Goal: Information Seeking & Learning: Check status

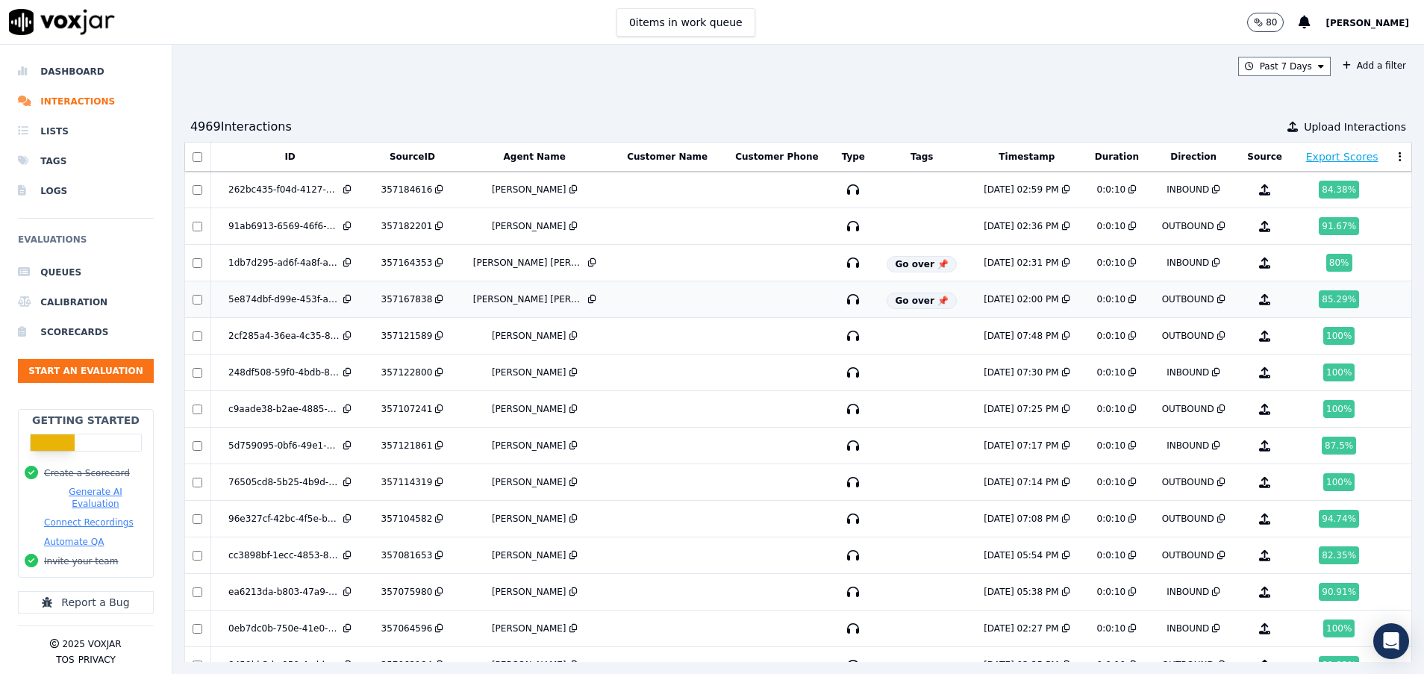
click at [1318, 291] on div "85.29 %" at bounding box center [1338, 299] width 40 height 18
click at [1326, 260] on div "80 %" at bounding box center [1339, 263] width 26 height 18
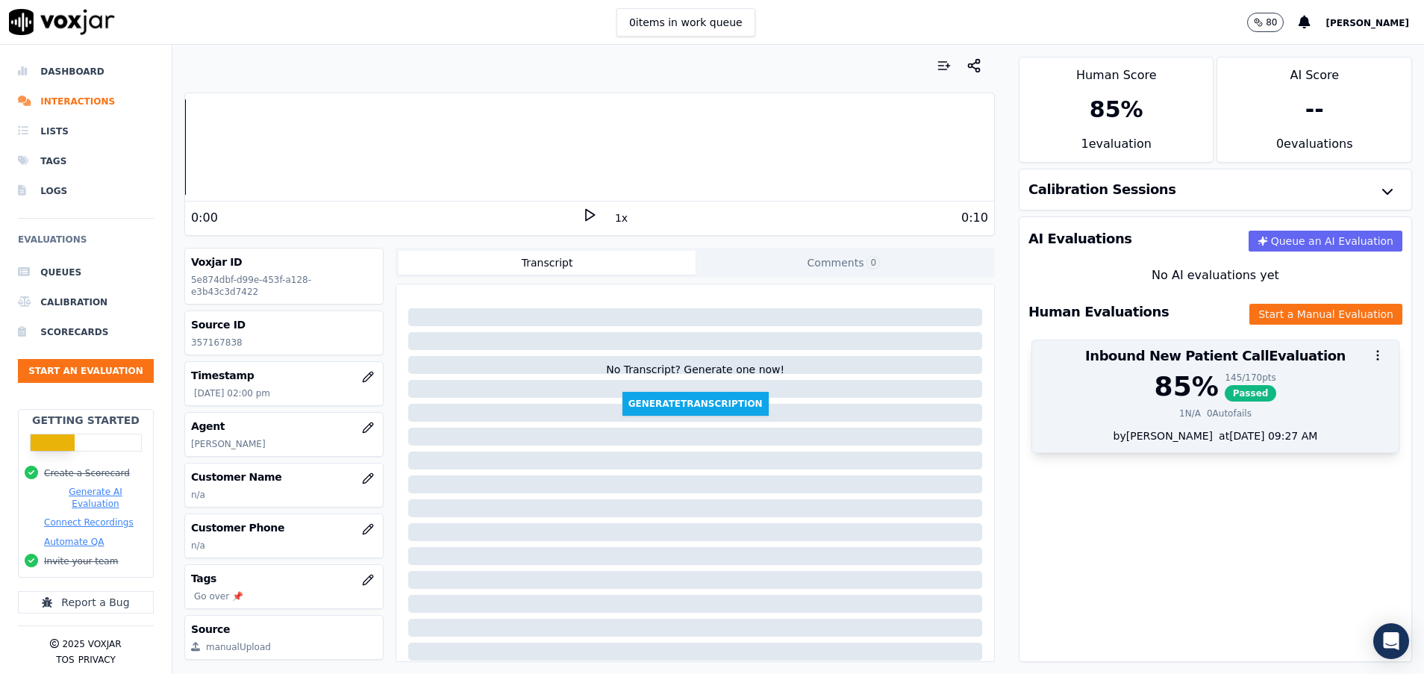
click at [1154, 398] on div "85 %" at bounding box center [1186, 387] width 64 height 30
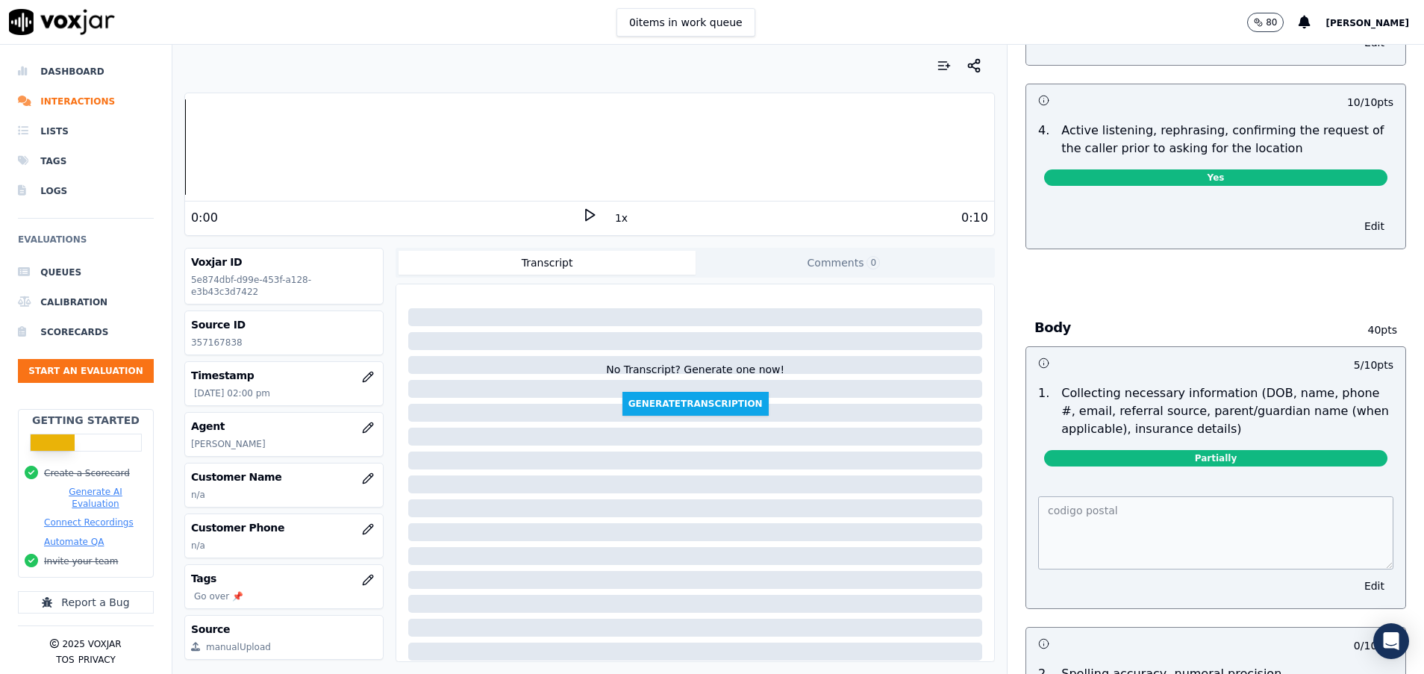
scroll to position [895, 0]
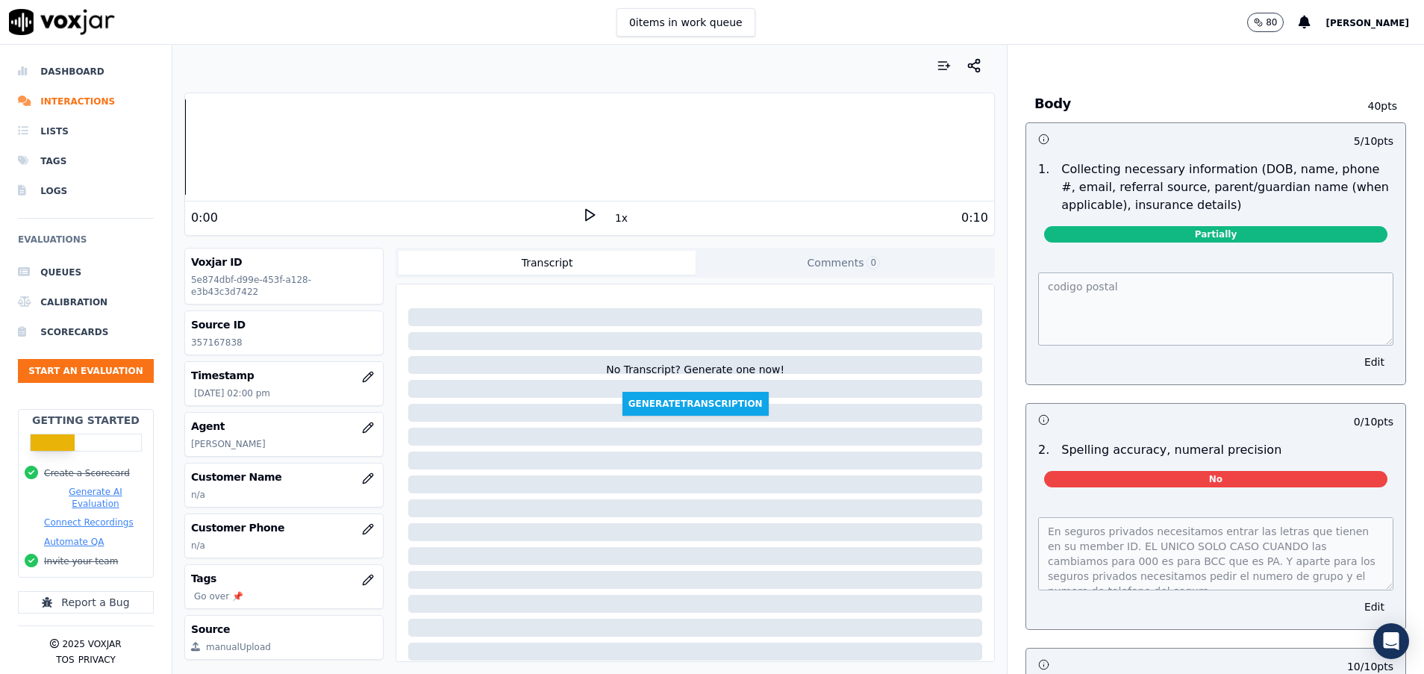
click at [914, 291] on div "Your browser does not support the audio element. 0:00 1x 0:10 Voxjar ID 5e874db…" at bounding box center [797, 359] width 1251 height 629
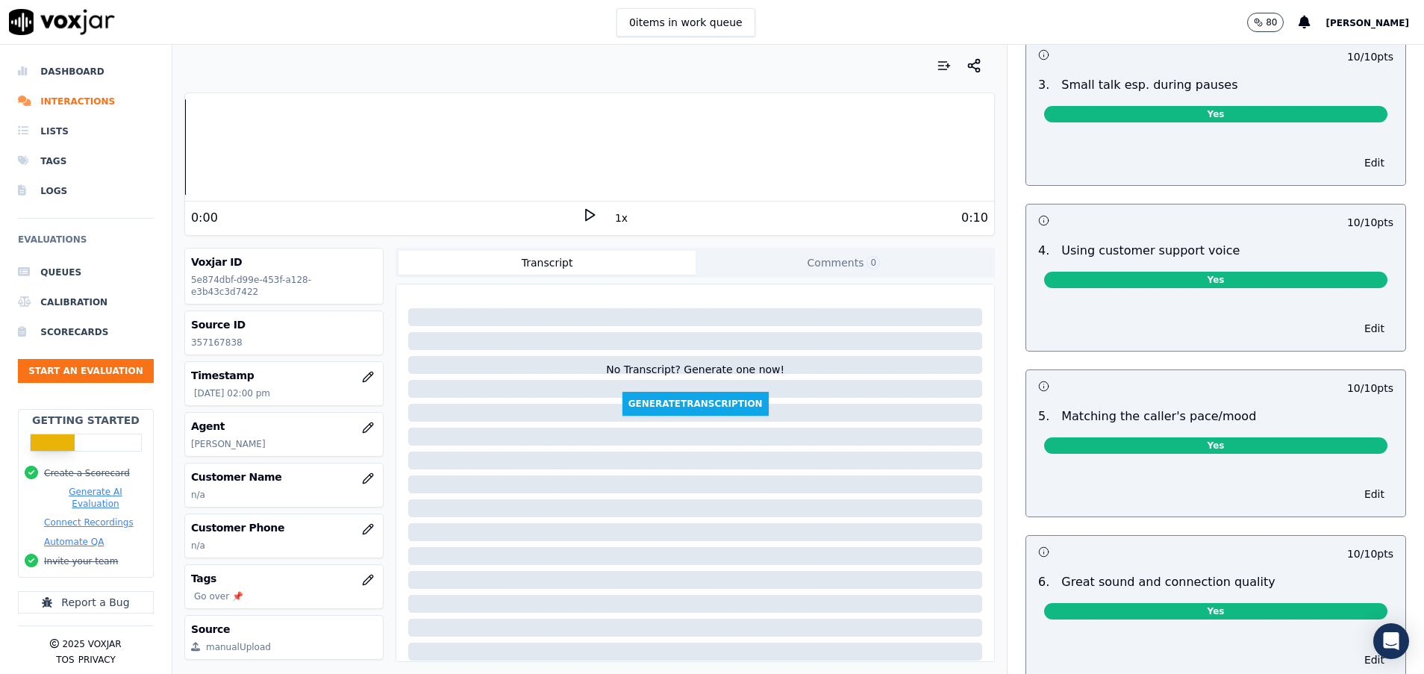
scroll to position [3381, 0]
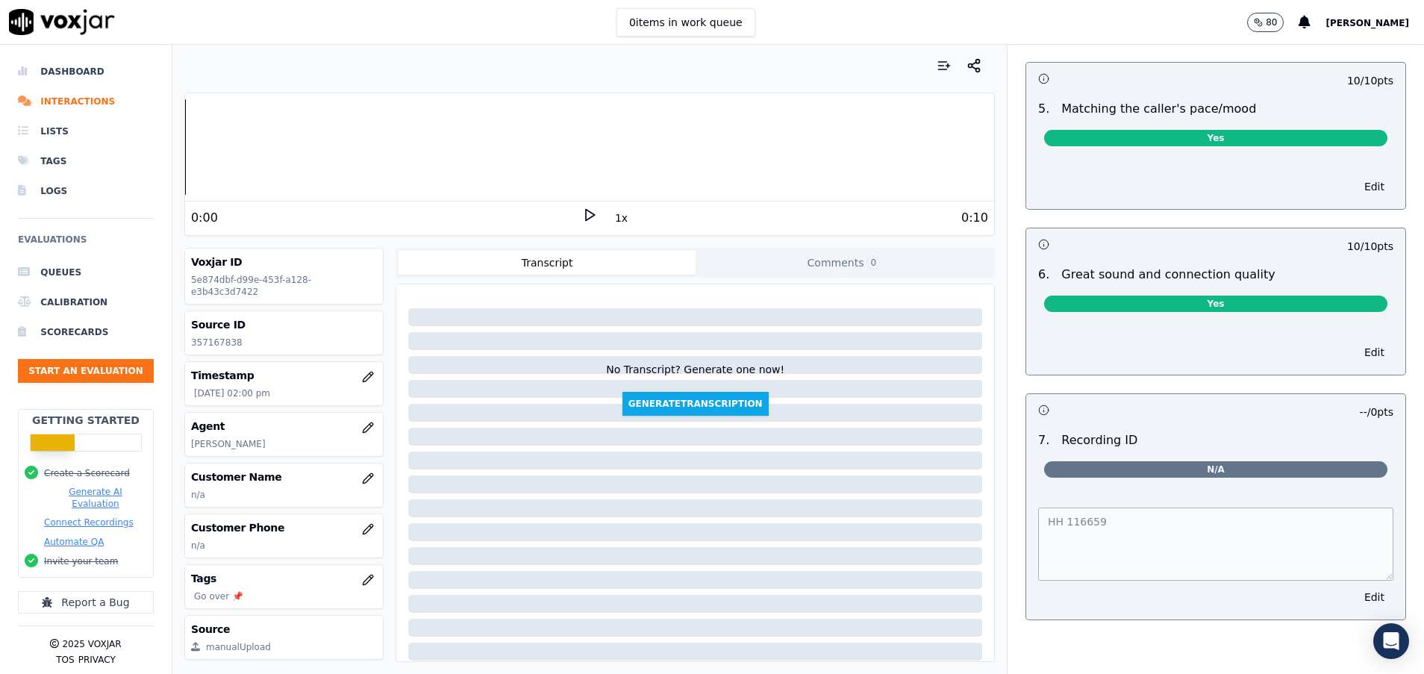
click at [923, 469] on div "Your browser does not support the audio element. 0:00 1x 0:10 Voxjar ID 5e874db…" at bounding box center [797, 359] width 1251 height 629
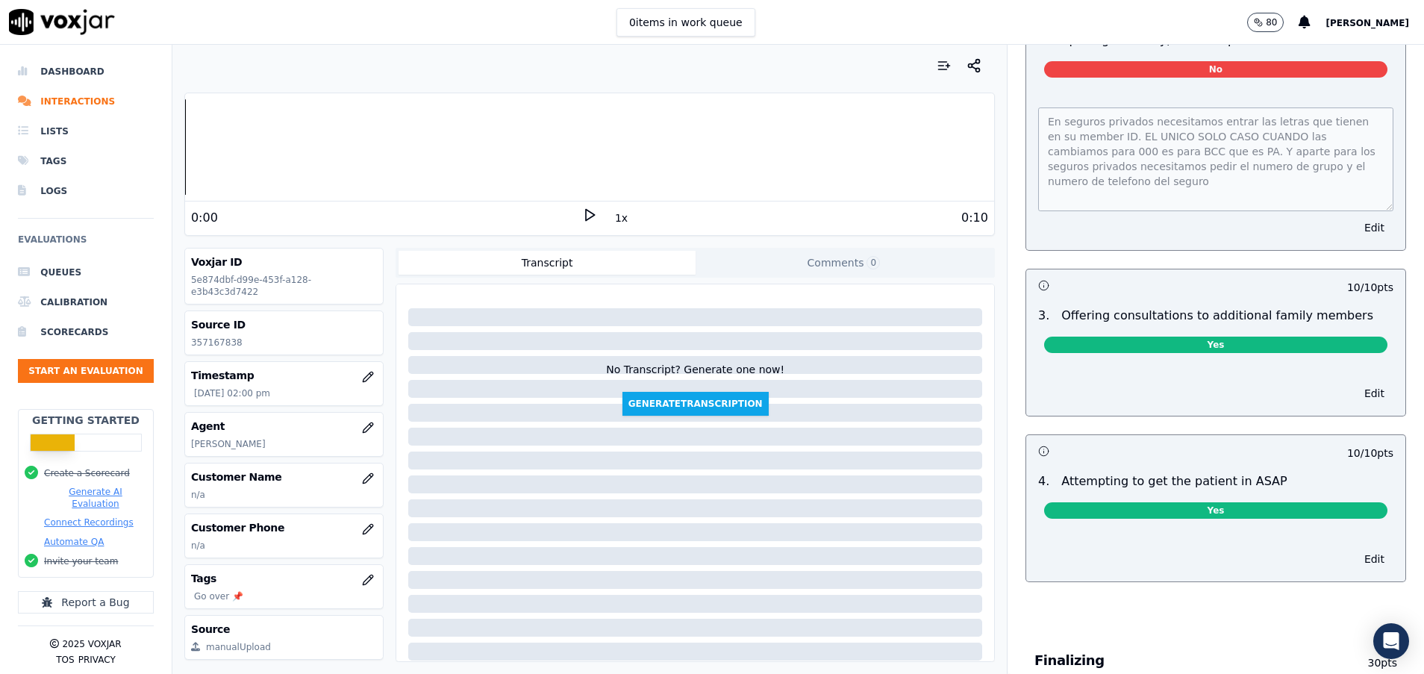
scroll to position [1254, 0]
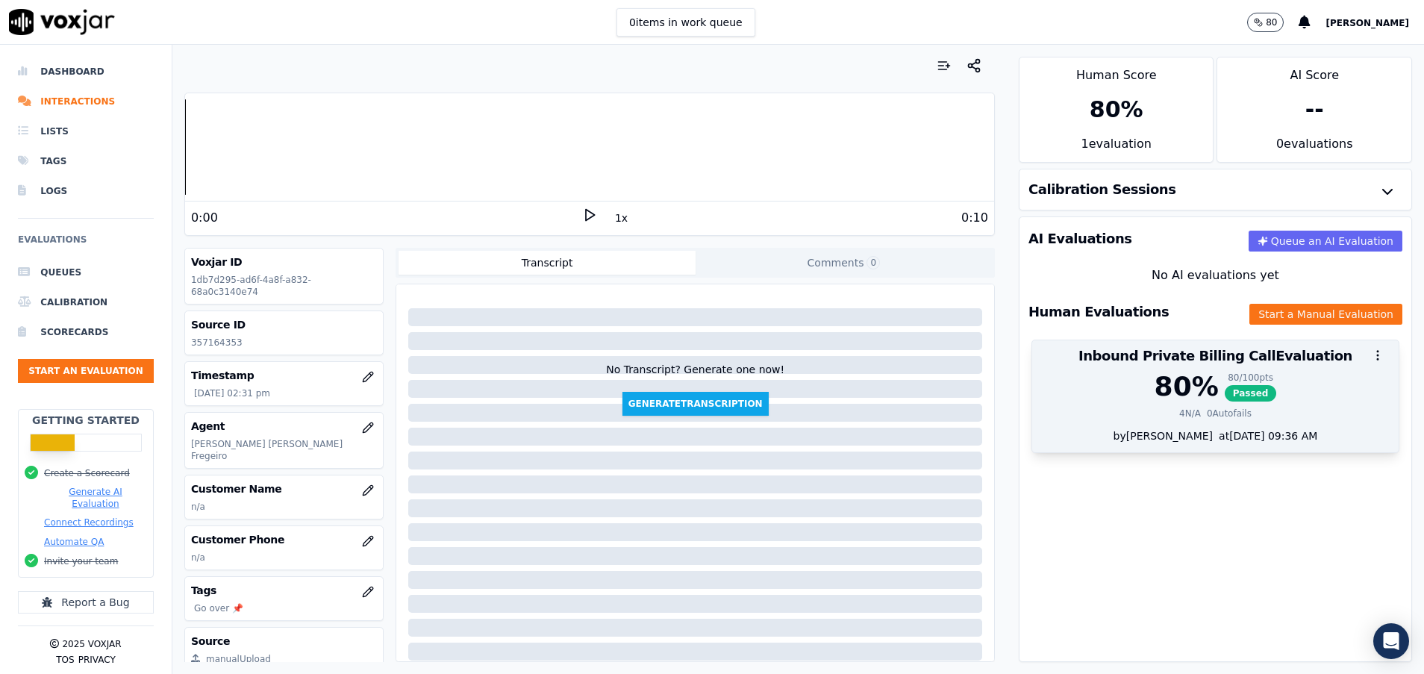
click at [1139, 428] on div "80 % 80 / 100 pts Passed 4 N/A 0 Autofails" at bounding box center [1215, 400] width 366 height 57
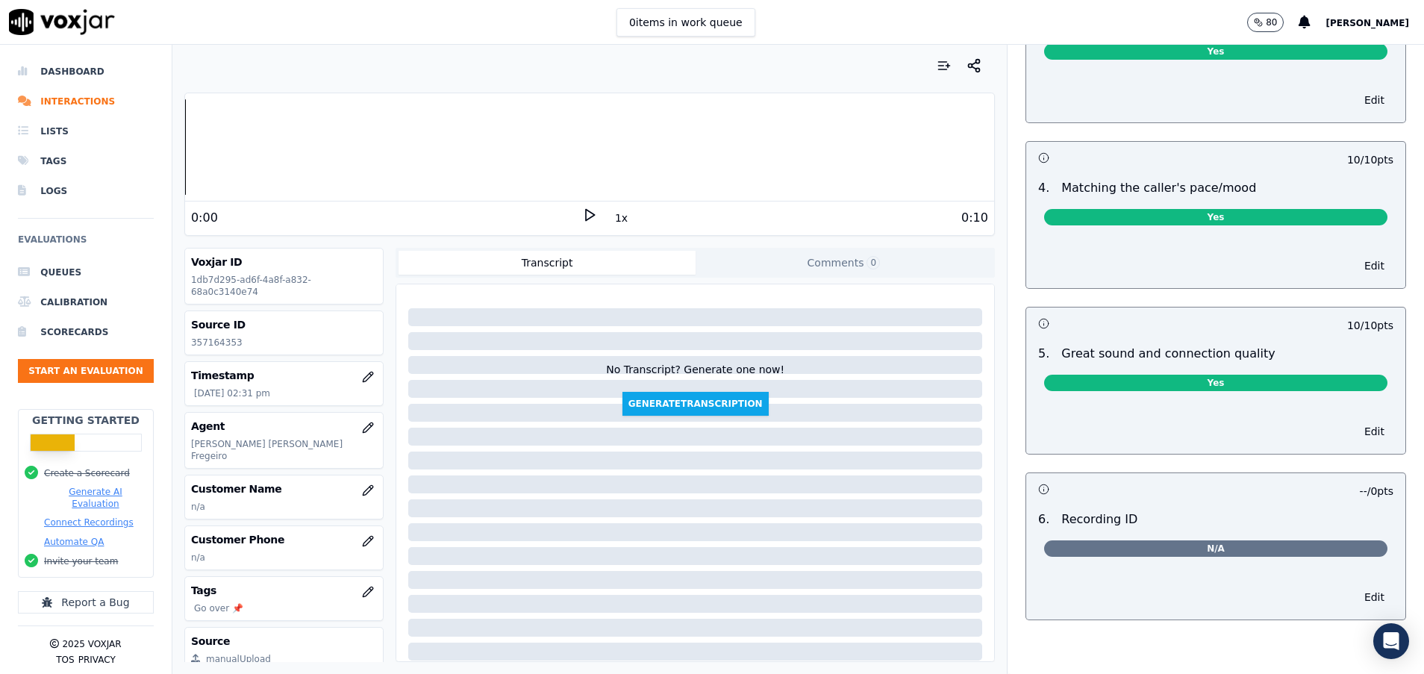
scroll to position [1704, 0]
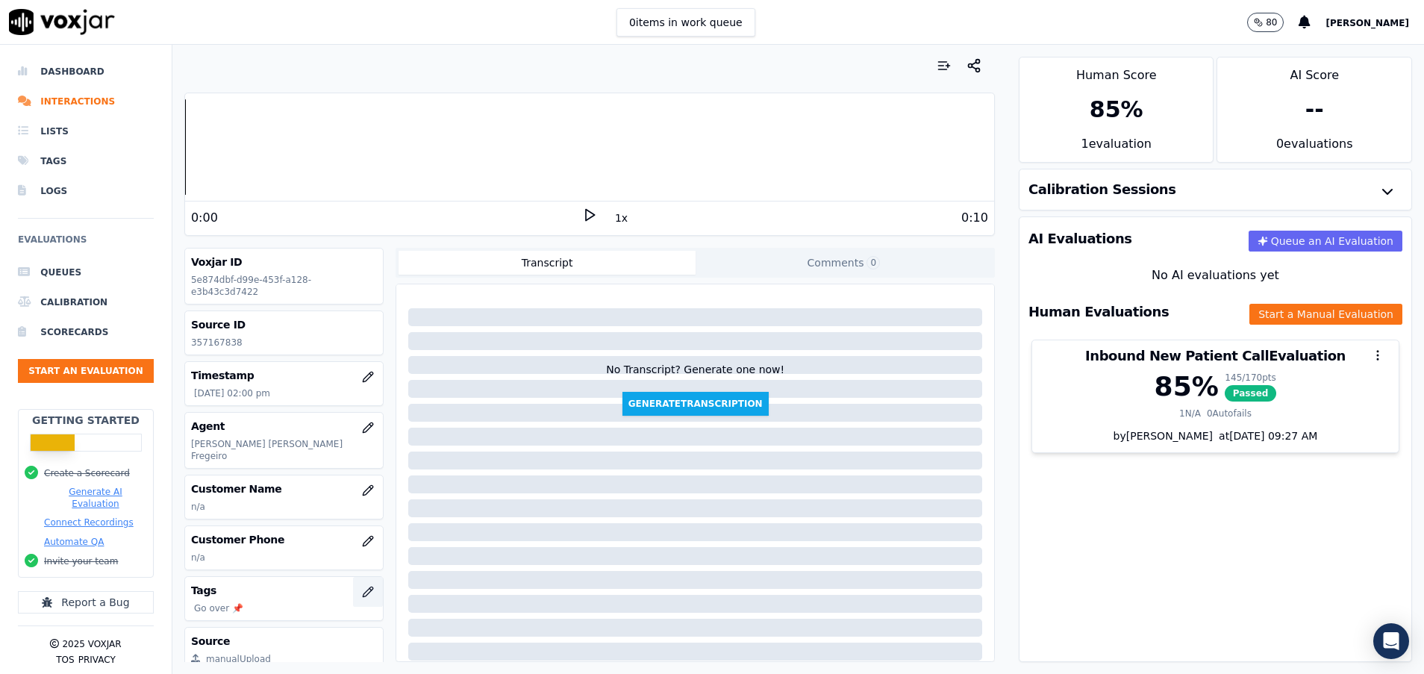
click at [362, 586] on icon "button" at bounding box center [368, 592] width 12 height 12
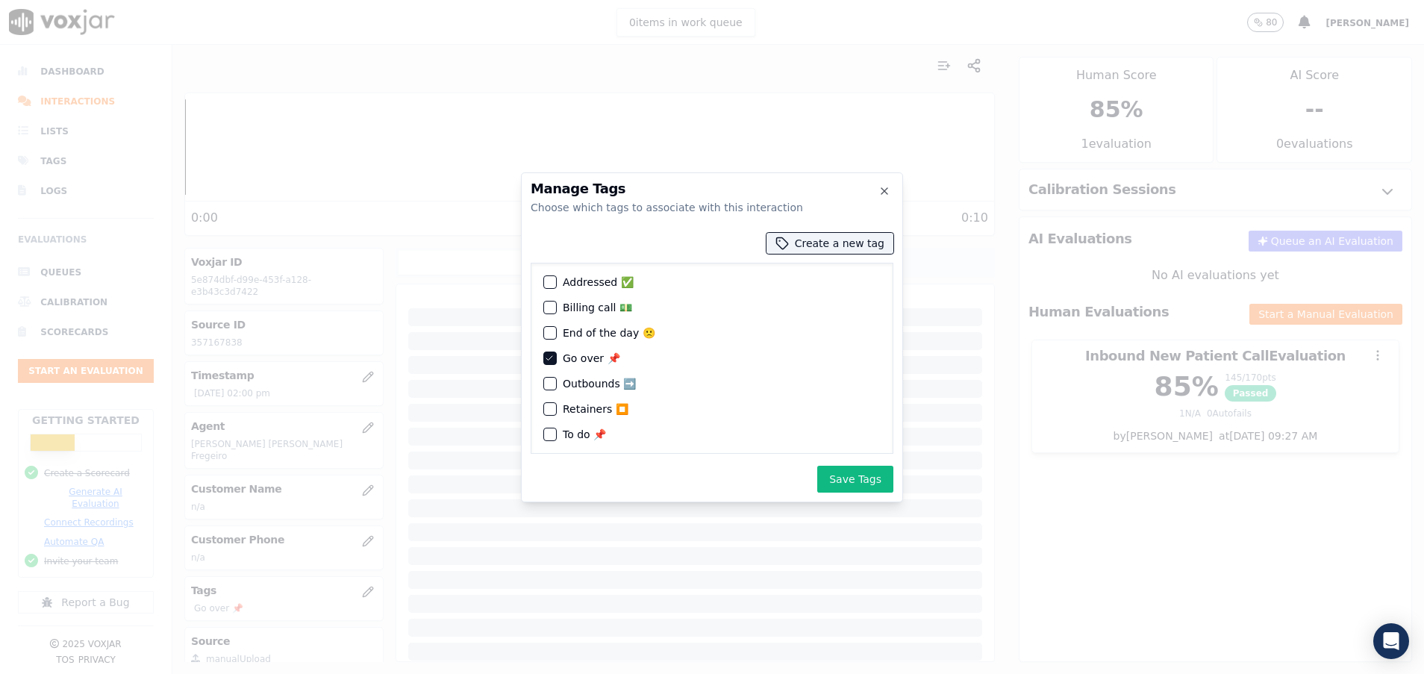
click at [551, 277] on div "button" at bounding box center [549, 282] width 10 height 10
click at [554, 357] on div "button" at bounding box center [549, 358] width 10 height 10
click at [848, 478] on button "Save Tags" at bounding box center [855, 479] width 76 height 27
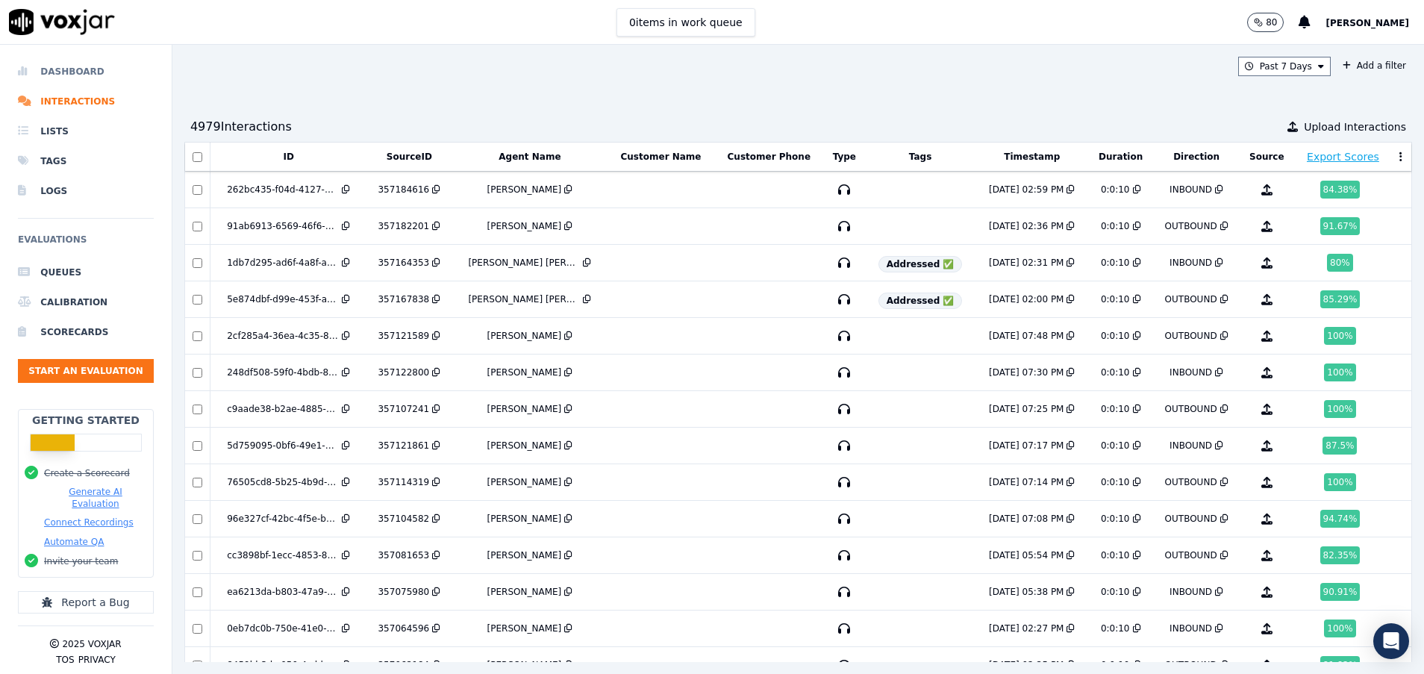
click at [79, 65] on li "Dashboard" at bounding box center [86, 72] width 136 height 30
